Goal: Find specific page/section: Find specific page/section

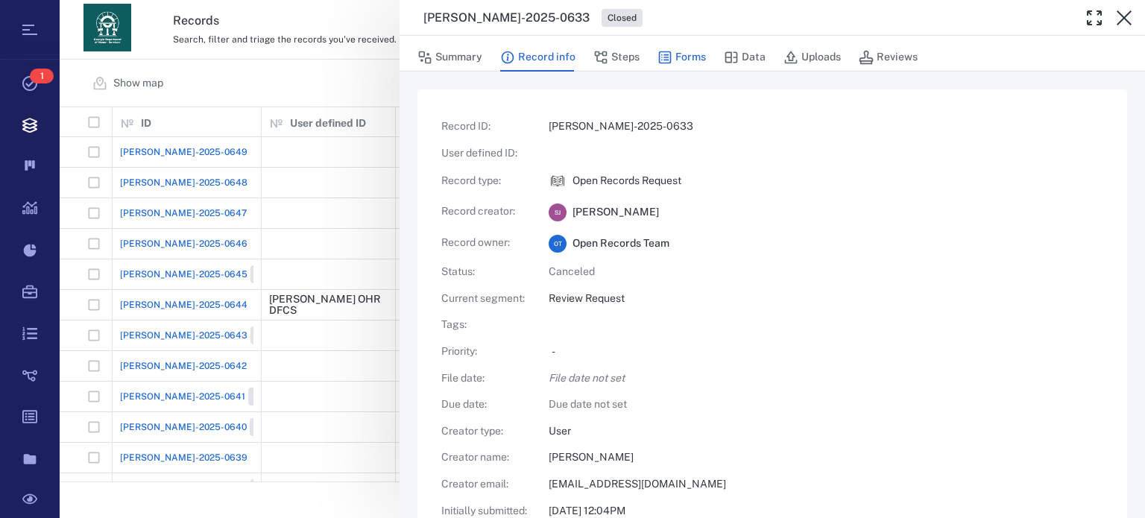
click at [665, 57] on icon "button" at bounding box center [665, 57] width 13 height 13
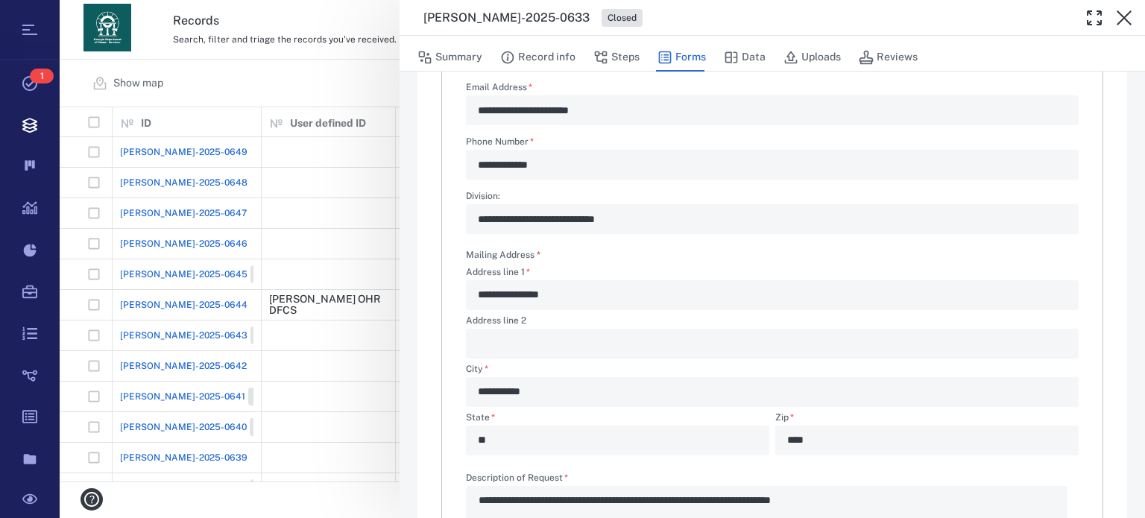
scroll to position [427, 0]
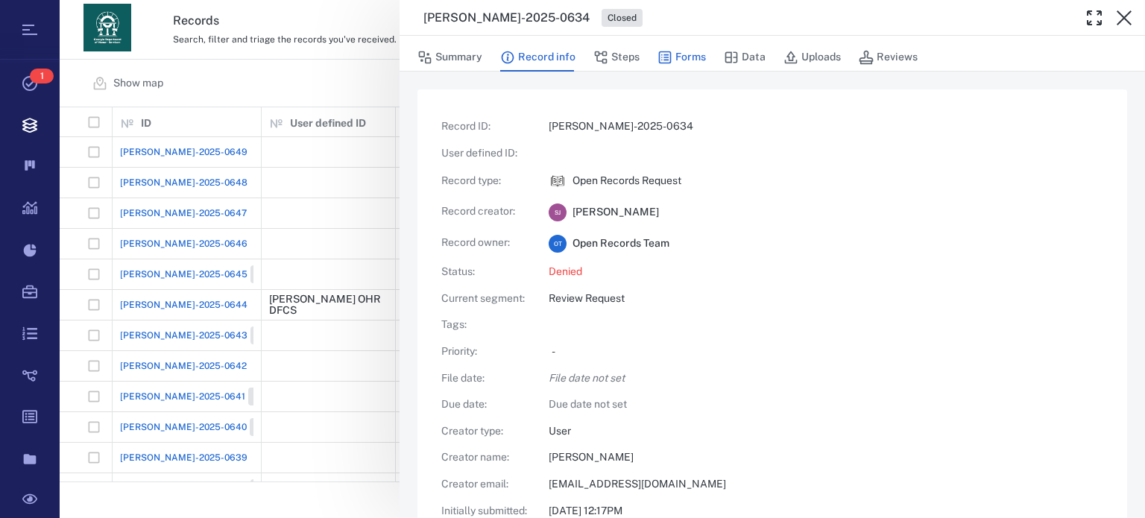
click at [689, 59] on button "Forms" at bounding box center [682, 57] width 48 height 28
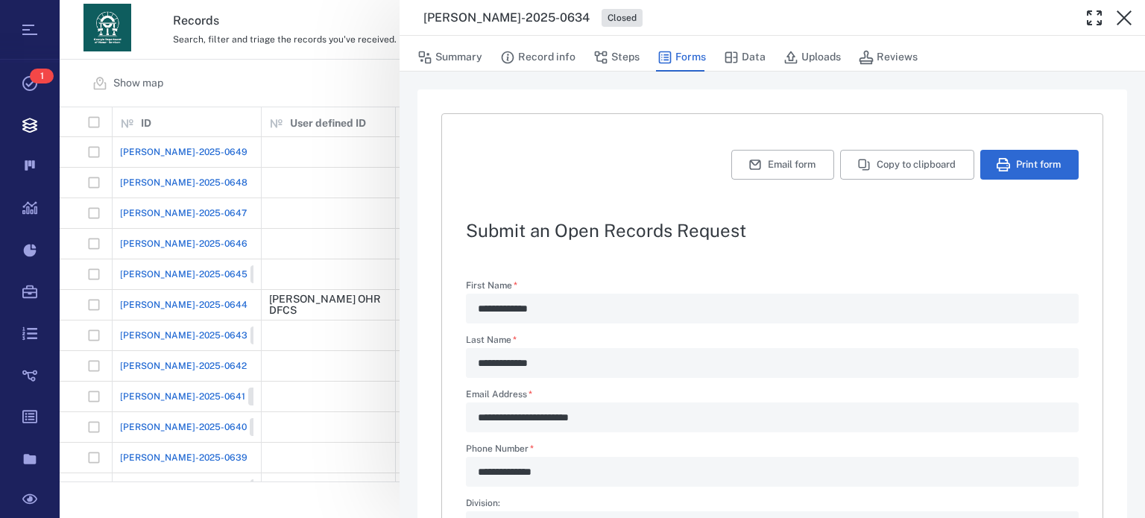
scroll to position [421, 0]
